Goal: Use online tool/utility: Utilize a website feature to perform a specific function

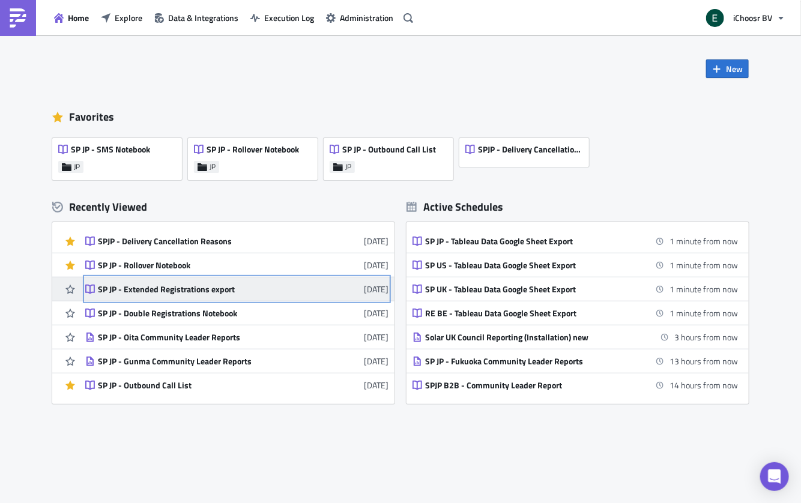
click at [190, 297] on link "SP JP - Extended Registrations export [DATE]" at bounding box center [236, 288] width 303 height 23
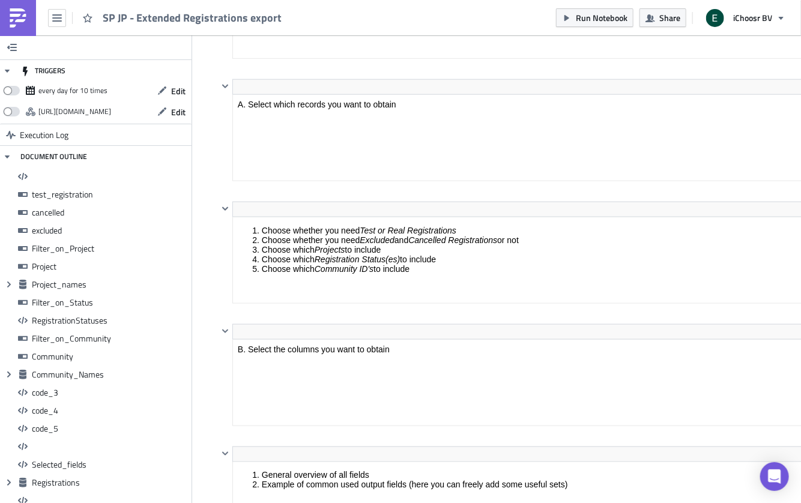
scroll to position [752, 0]
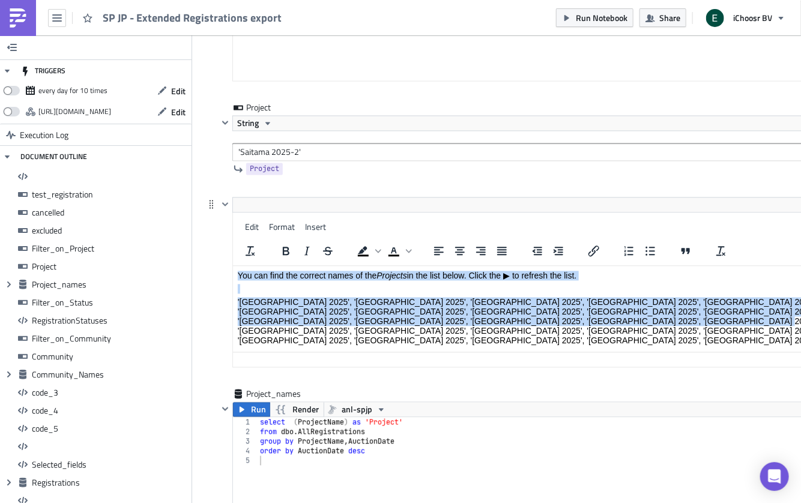
drag, startPoint x: 473, startPoint y: 323, endPoint x: 294, endPoint y: 270, distance: 187.2
click at [294, 271] on body "You can find the correct names of the Projects in the list below. Click the ▶ t…" at bounding box center [546, 321] width 617 height 101
click at [433, 306] on p "'[GEOGRAPHIC_DATA] 2025', '[GEOGRAPHIC_DATA] 2025', '[GEOGRAPHIC_DATA] 2025', '…" at bounding box center [546, 321] width 617 height 48
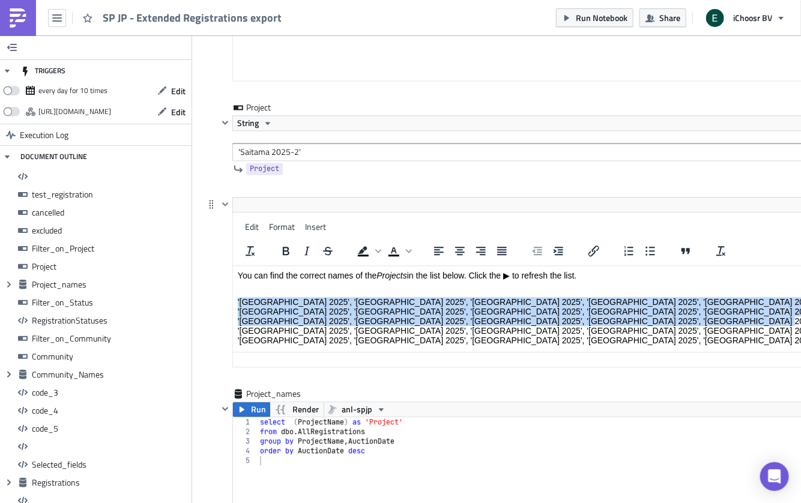
drag, startPoint x: 468, startPoint y: 321, endPoint x: 226, endPoint y: 302, distance: 242.8
click at [233, 302] on html "You can find the correct names of the Projects in the list below. Click the ▶ t…" at bounding box center [546, 321] width 626 height 110
copy p "'[GEOGRAPHIC_DATA] 2025', '[GEOGRAPHIC_DATA] 2025', '[GEOGRAPHIC_DATA] 2025', '…"
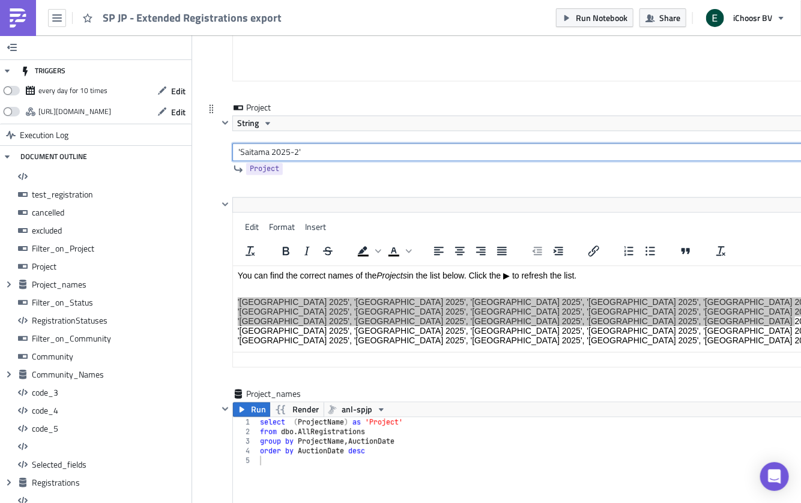
click at [270, 143] on input "'Saitama 2025-2'" at bounding box center [546, 152] width 628 height 18
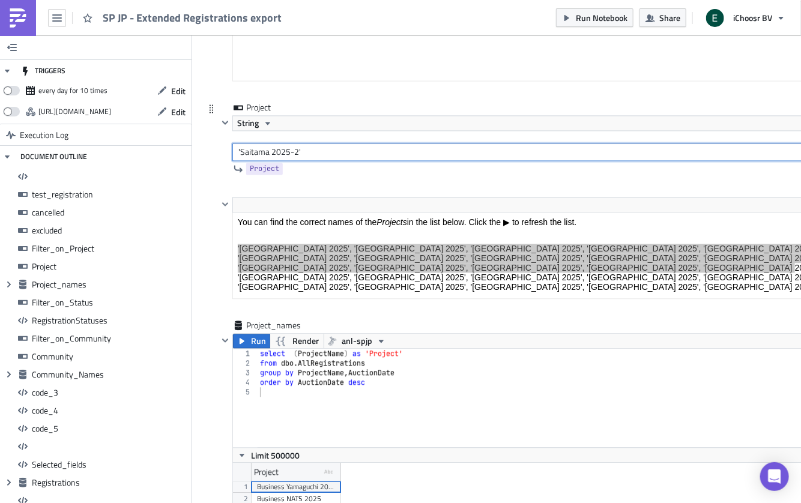
click at [270, 143] on input "'Saitama 2025-2'" at bounding box center [546, 152] width 628 height 18
paste input "[GEOGRAPHIC_DATA] 2025', '[GEOGRAPHIC_DATA] 2025', '[GEOGRAPHIC_DATA] 2025', '[…"
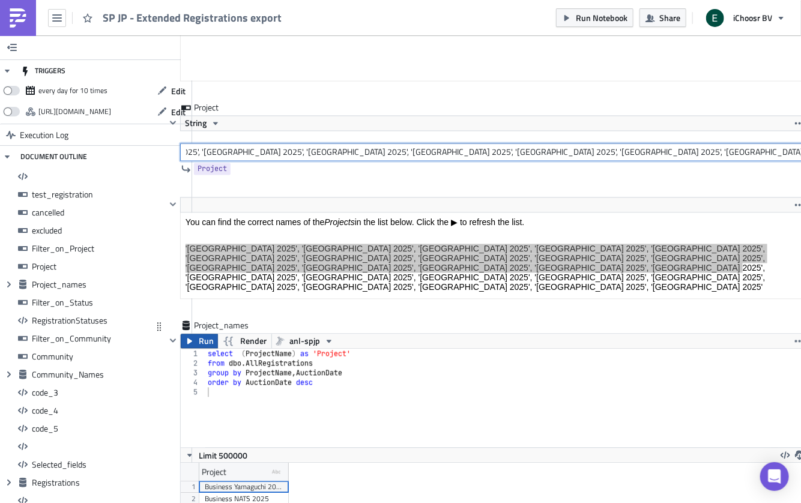
type input "'[GEOGRAPHIC_DATA] 2025', '[GEOGRAPHIC_DATA] 2025', '[GEOGRAPHIC_DATA] 2025', '…"
click at [199, 334] on span "Run" at bounding box center [206, 341] width 15 height 14
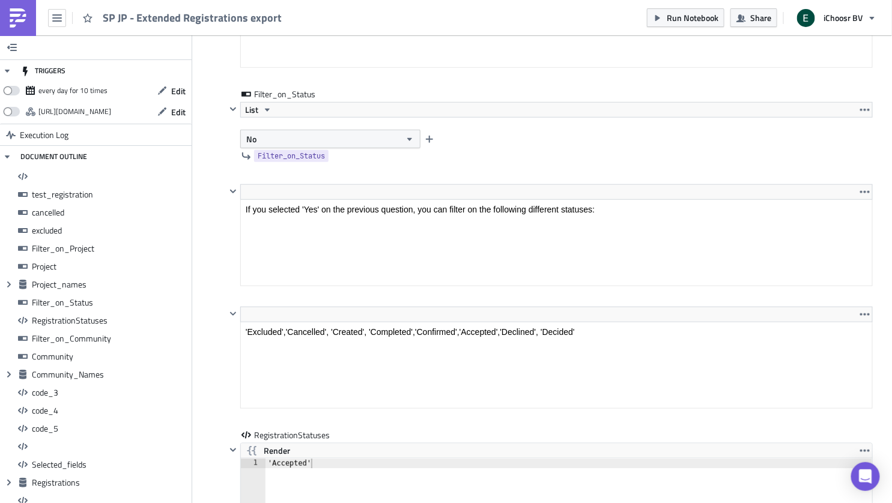
scroll to position [3594, 0]
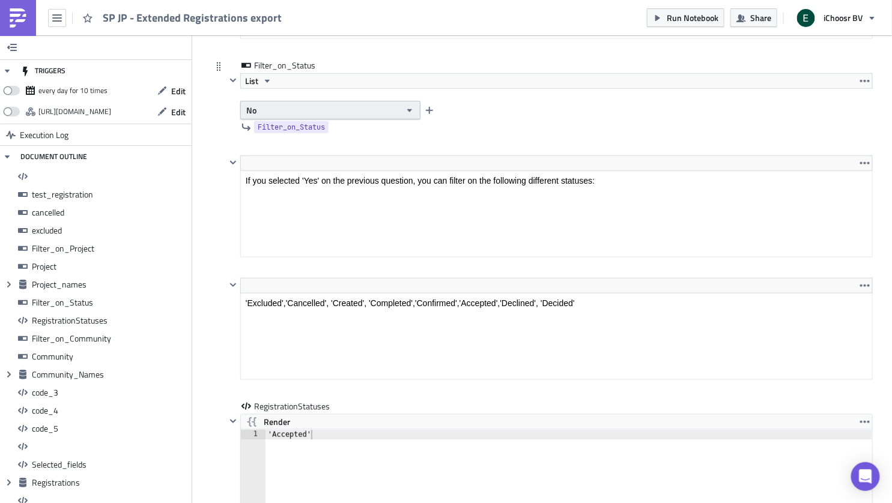
click at [268, 101] on button "No" at bounding box center [330, 110] width 180 height 19
click at [266, 112] on div "Yes" at bounding box center [297, 118] width 100 height 12
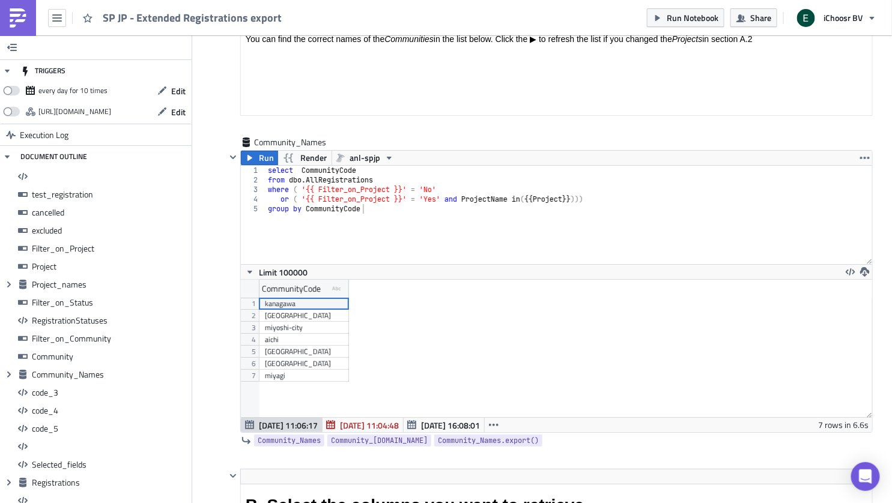
scroll to position [4748, 0]
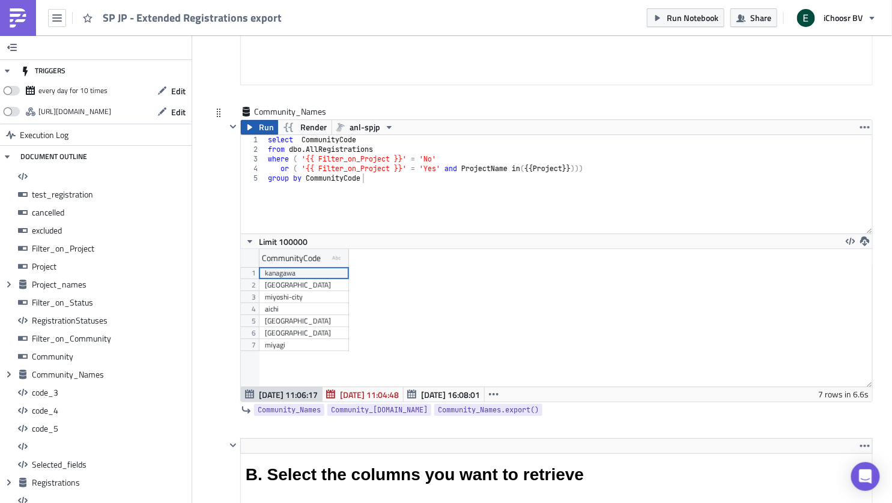
click at [256, 120] on button "Run" at bounding box center [259, 127] width 37 height 14
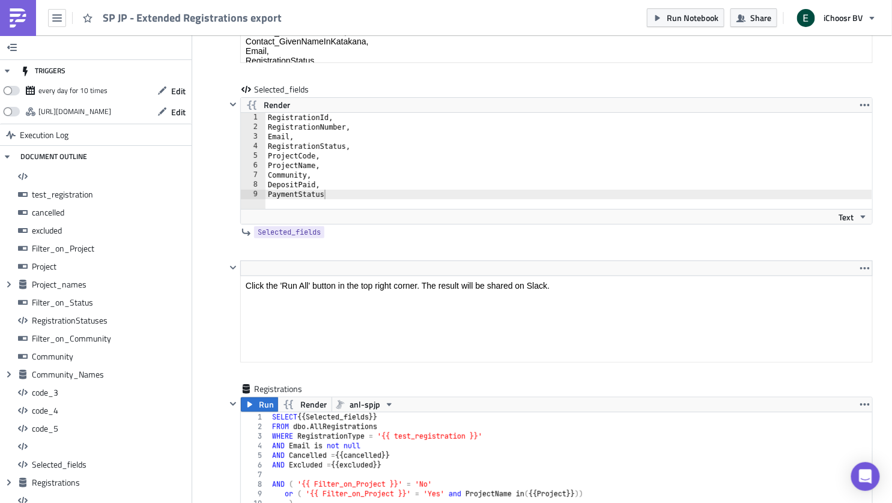
scroll to position [9598, 0]
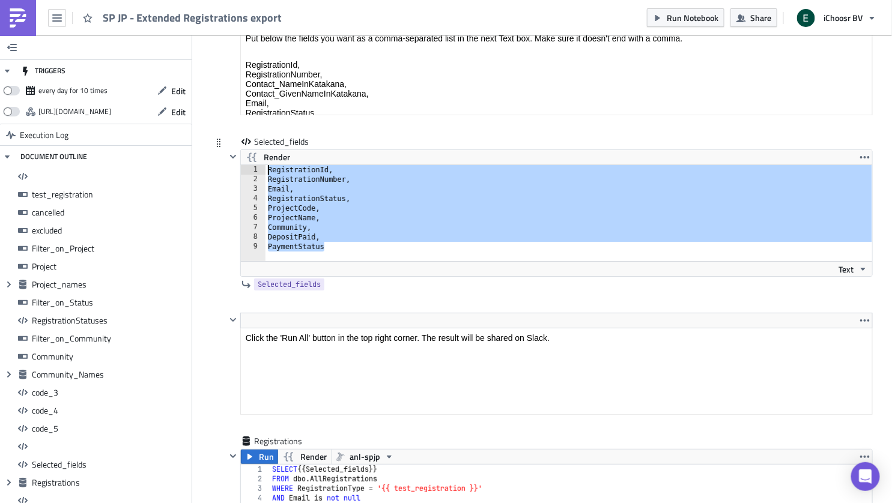
drag, startPoint x: 328, startPoint y: 204, endPoint x: 258, endPoint y: 124, distance: 106.8
click at [258, 165] on div "PaymentStatus 1 2 3 4 5 6 7 8 9 RegistrationId, RegistrationNumber, Email, Regi…" at bounding box center [556, 213] width 631 height 96
paste textarea "PaymentStatus"
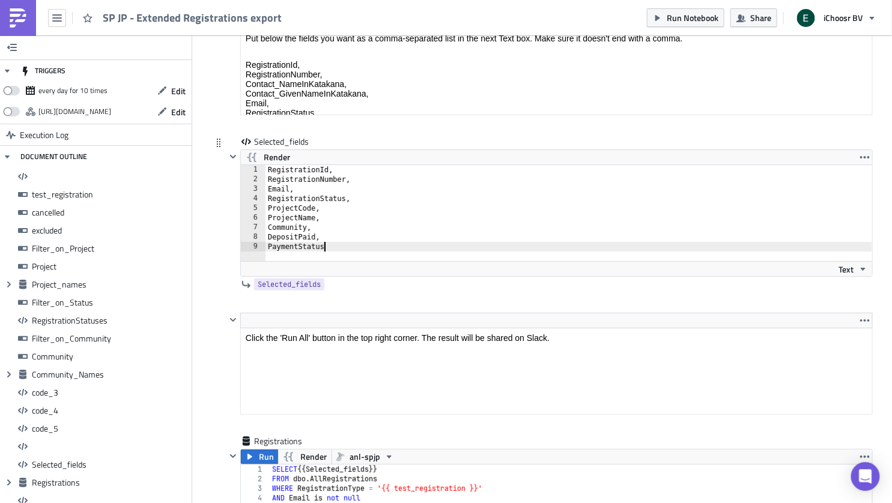
click at [213, 208] on div "Selected_fields Render PaymentStatus 1 2 3 4 5 6 7 8 9 RegistrationId, Registra…" at bounding box center [542, 224] width 661 height 177
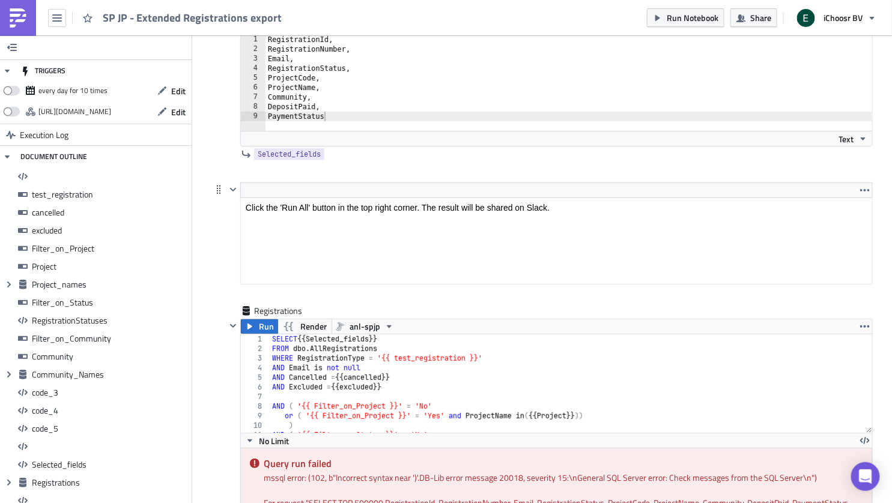
scroll to position [9731, 0]
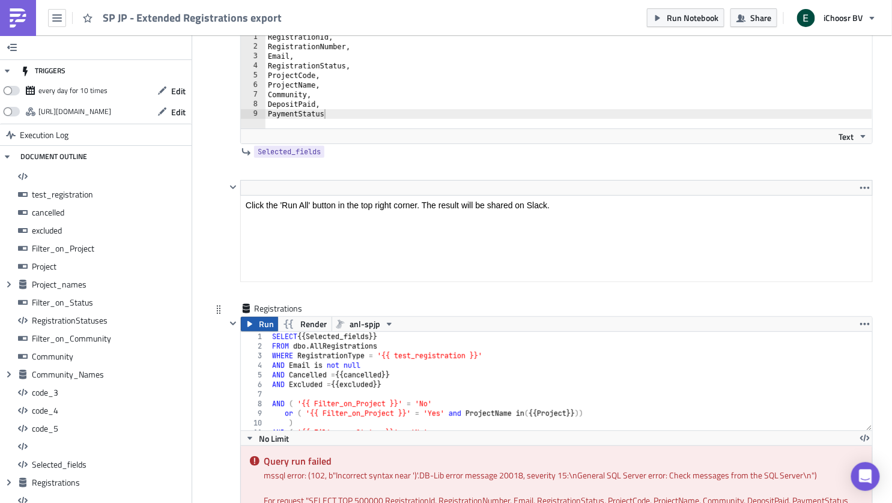
click at [249, 321] on icon "button" at bounding box center [249, 324] width 5 height 6
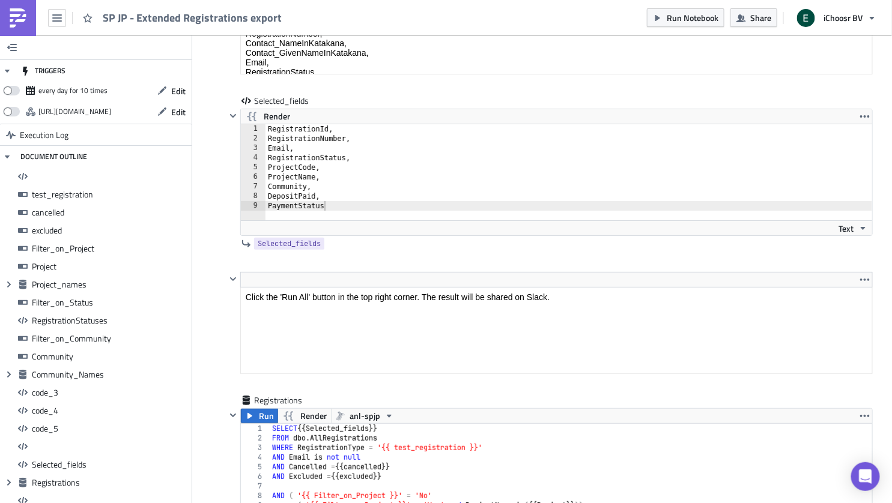
scroll to position [9636, 0]
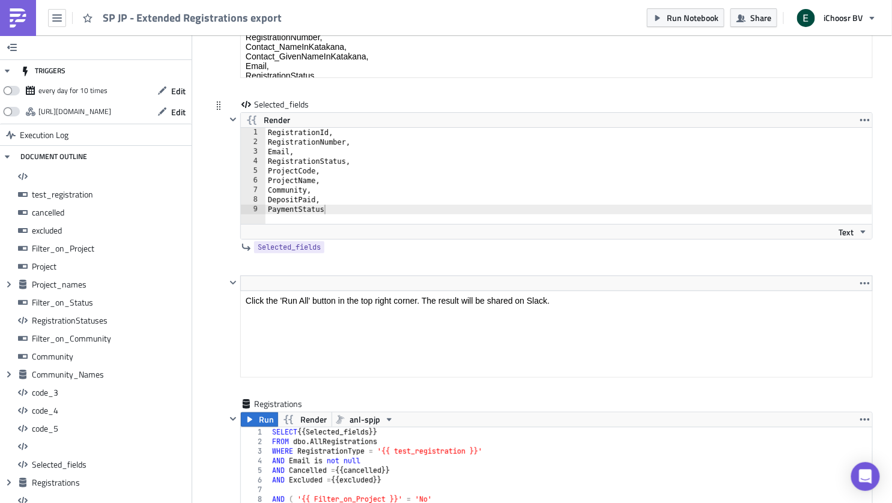
click at [332, 148] on div "RegistrationId, RegistrationNumber, Email, RegistrationStatus, ProjectCode, Pro…" at bounding box center [568, 185] width 607 height 115
type textarea "Community,"
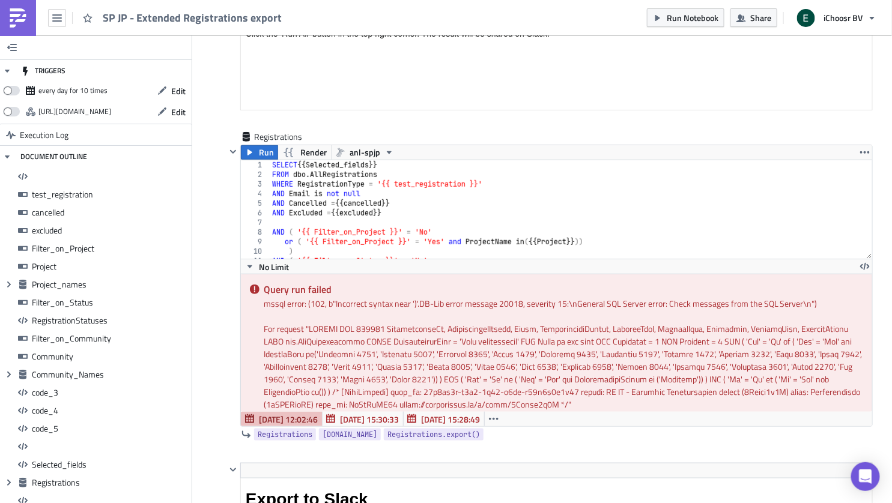
scroll to position [9894, 0]
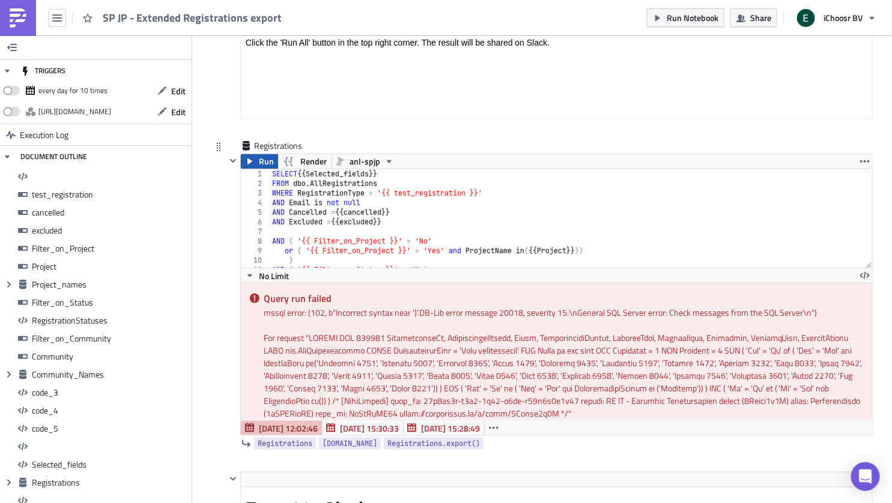
click at [267, 154] on span "Run" at bounding box center [266, 161] width 15 height 14
